Goal: Find specific fact: Find contact information

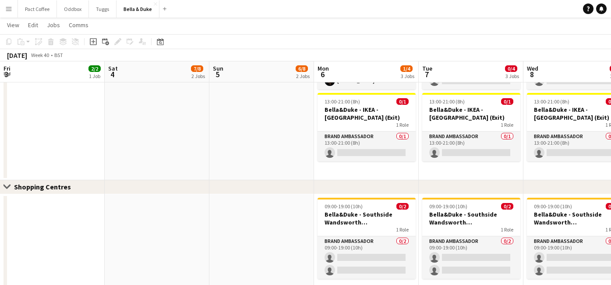
scroll to position [0, 289]
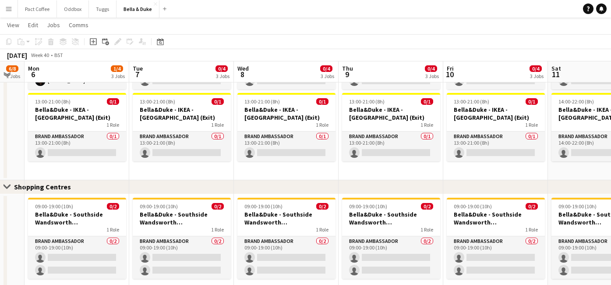
click at [9, 12] on button "Menu" at bounding box center [9, 9] width 18 height 18
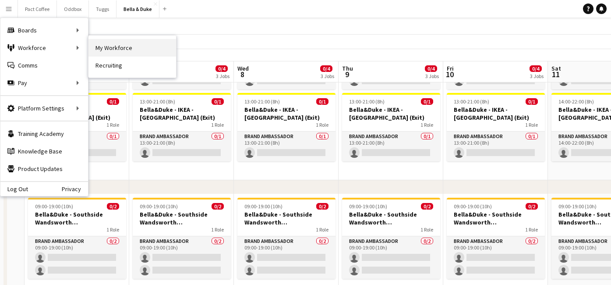
click at [124, 45] on link "My Workforce" at bounding box center [132, 48] width 88 height 18
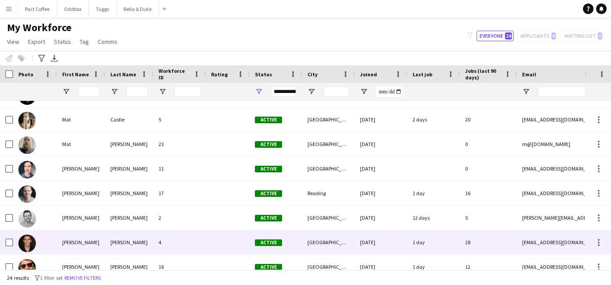
scroll to position [310, 0]
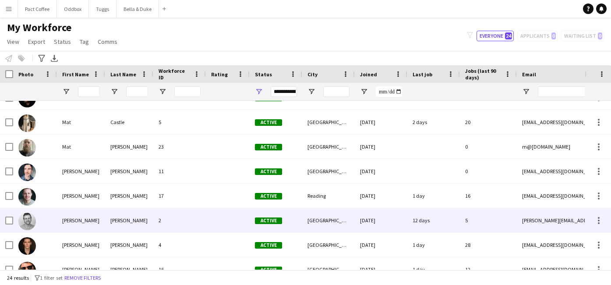
click at [67, 220] on div "[PERSON_NAME]" at bounding box center [81, 220] width 48 height 24
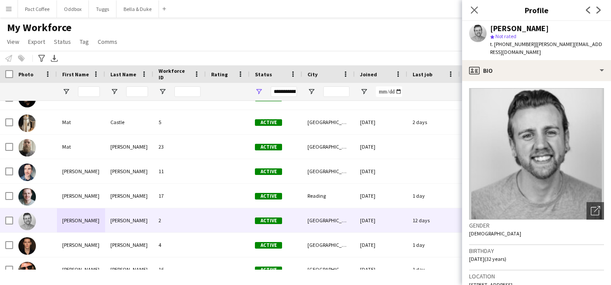
click at [497, 281] on span "[STREET_ADDRESS]" at bounding box center [490, 284] width 43 height 7
copy span "[STREET_ADDRESS]"
